Goal: Transaction & Acquisition: Purchase product/service

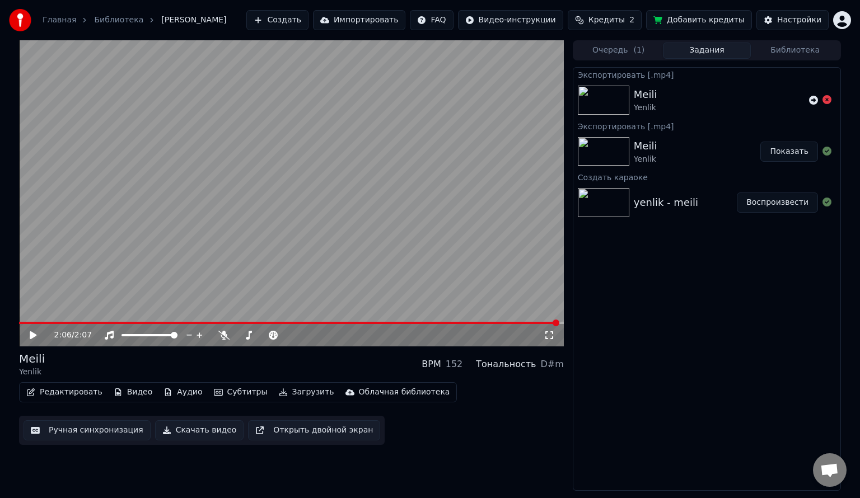
click at [613, 25] on span "Кредиты" at bounding box center [606, 20] width 36 height 11
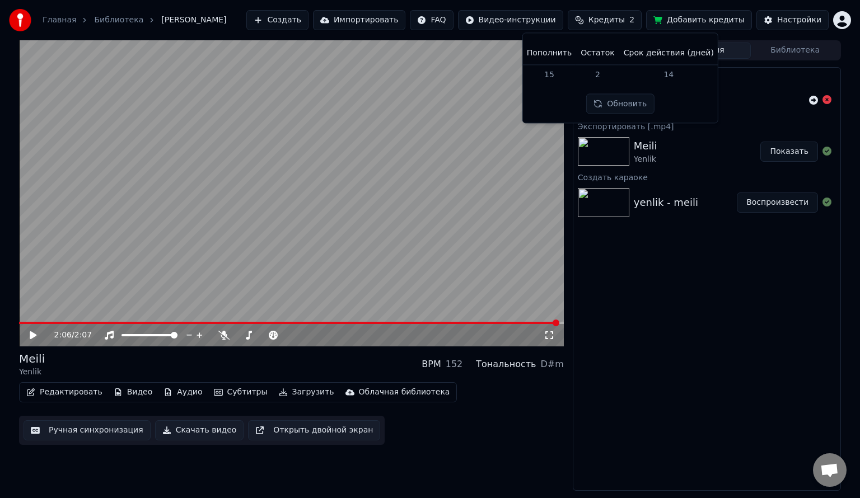
click at [630, 101] on button "Обновить" at bounding box center [620, 104] width 68 height 20
click at [643, 76] on td "14" at bounding box center [668, 74] width 99 height 20
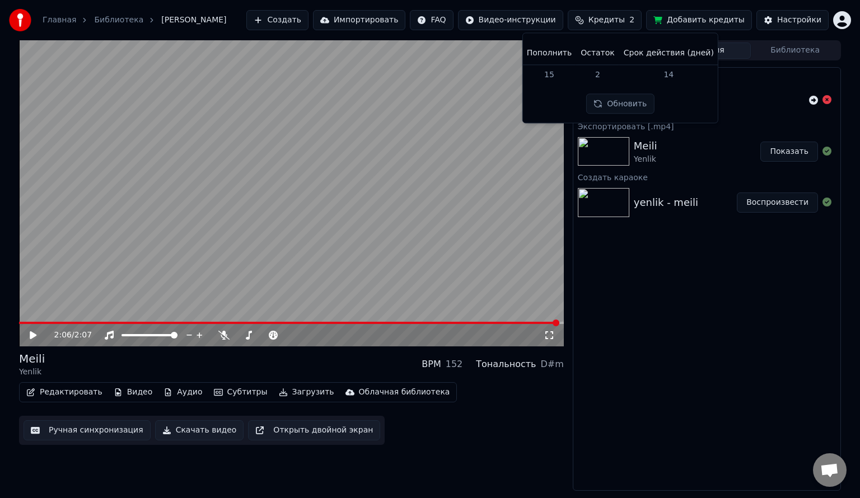
click at [564, 83] on td "15" at bounding box center [549, 74] width 54 height 20
click at [787, 13] on button "Настройки" at bounding box center [792, 20] width 72 height 20
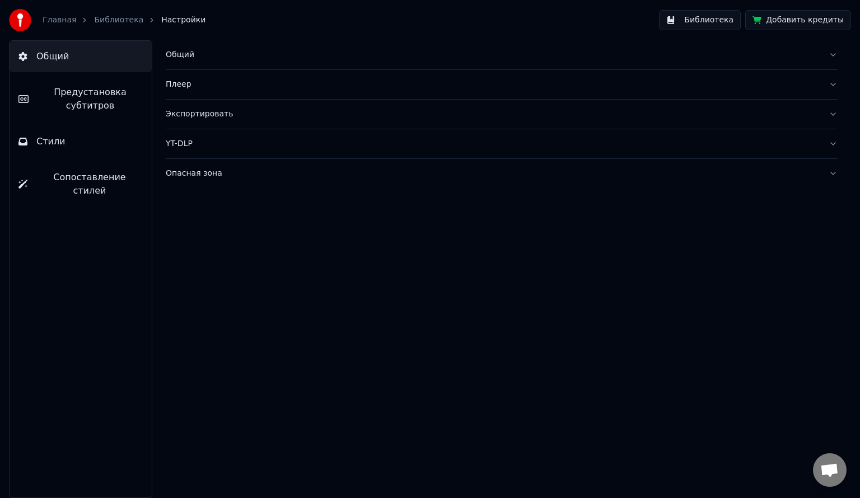
click at [790, 22] on button "Добавить кредиты" at bounding box center [798, 20] width 106 height 20
click at [62, 18] on link "Главная" at bounding box center [60, 20] width 34 height 11
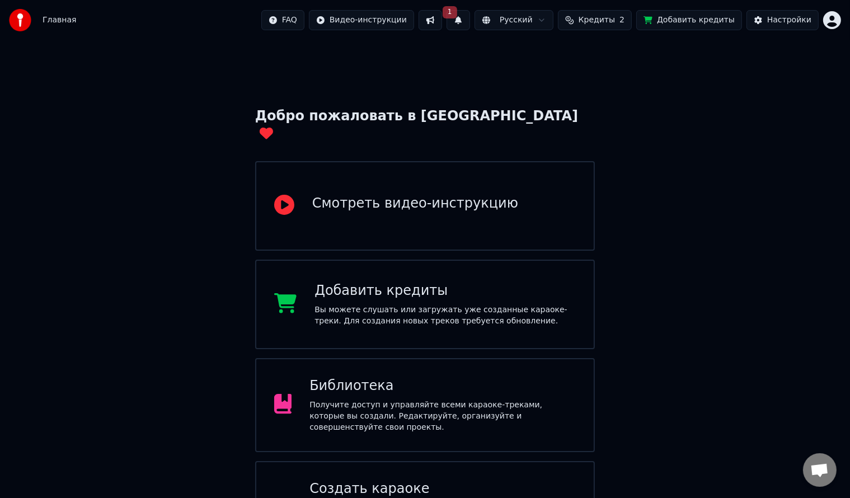
scroll to position [34, 0]
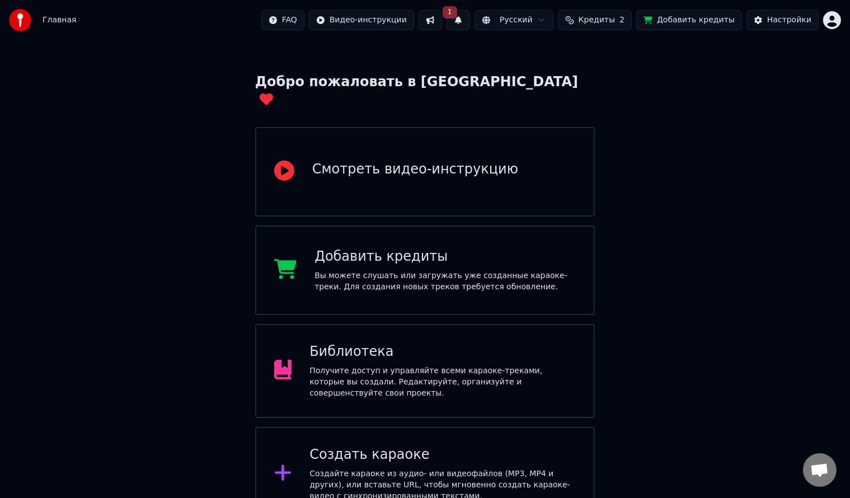
click at [418, 270] on div "Вы можете слушать или загружать уже созданные караоке-треки. Для создания новых…" at bounding box center [445, 281] width 261 height 22
click at [470, 16] on button "1" at bounding box center [459, 20] width 24 height 20
click at [552, 54] on button "Обновить" at bounding box center [565, 55] width 59 height 20
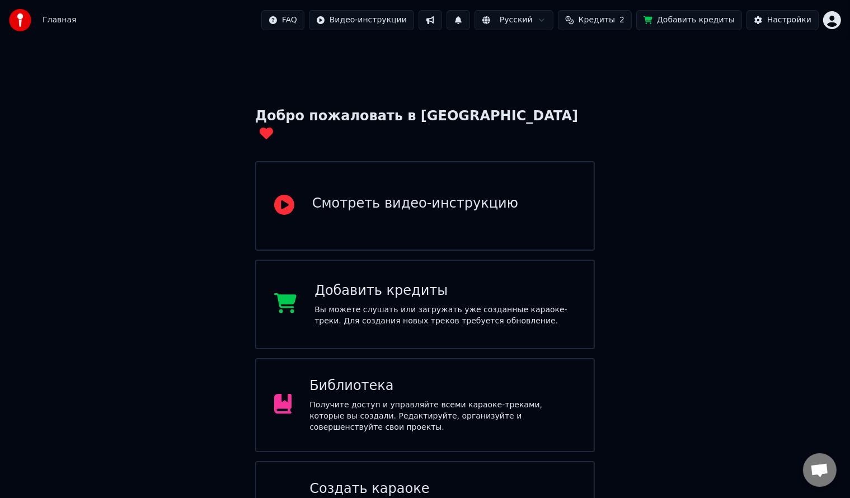
scroll to position [34, 0]
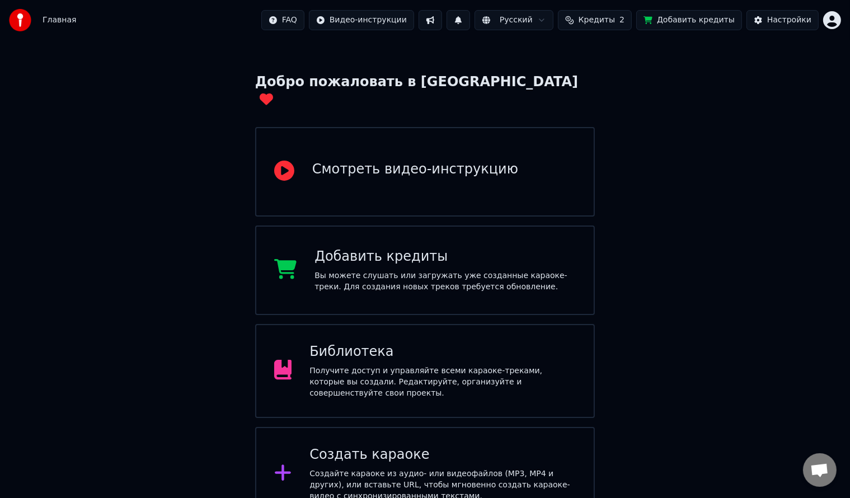
click at [376, 468] on div "Создайте караоке из аудио- или видеофайлов (MP3, MP4 и других), или вставьте UR…" at bounding box center [443, 485] width 266 height 34
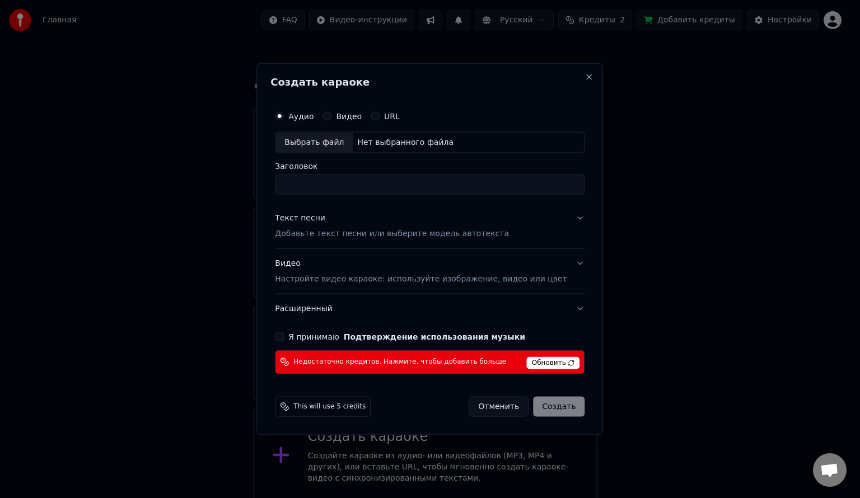
click at [546, 357] on span "Обновить" at bounding box center [553, 363] width 53 height 12
click at [578, 66] on div "Создать караоке Аудио Видео URL Выбрать файл Нет выбранного файла Заголовок Тек…" at bounding box center [429, 249] width 346 height 372
click at [585, 75] on button "Close" at bounding box center [589, 77] width 9 height 9
